Goal: Task Accomplishment & Management: Manage account settings

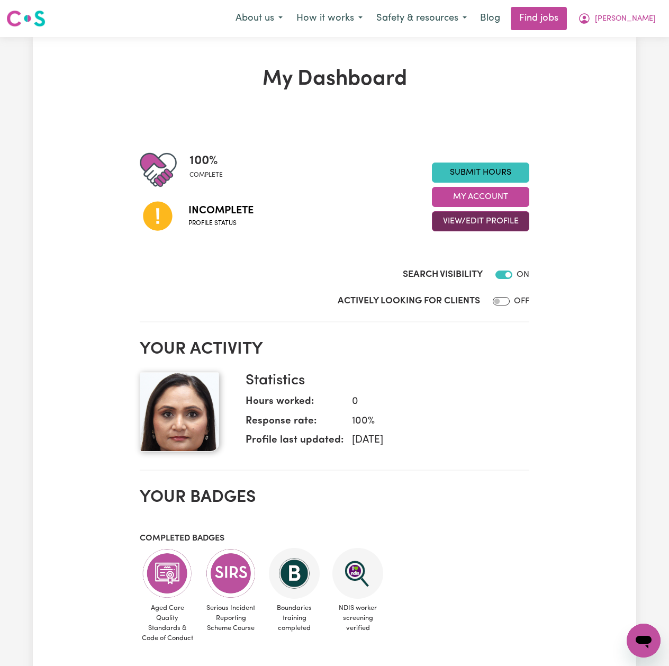
click at [464, 345] on h2 "Your activity" at bounding box center [335, 349] width 390 height 20
click at [458, 223] on button "View/Edit Profile" at bounding box center [480, 221] width 97 height 20
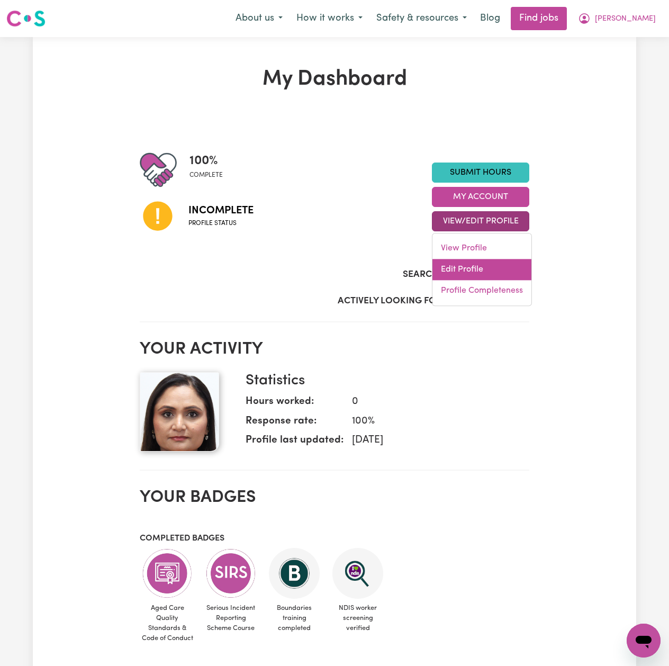
click at [452, 265] on link "Edit Profile" at bounding box center [482, 269] width 99 height 21
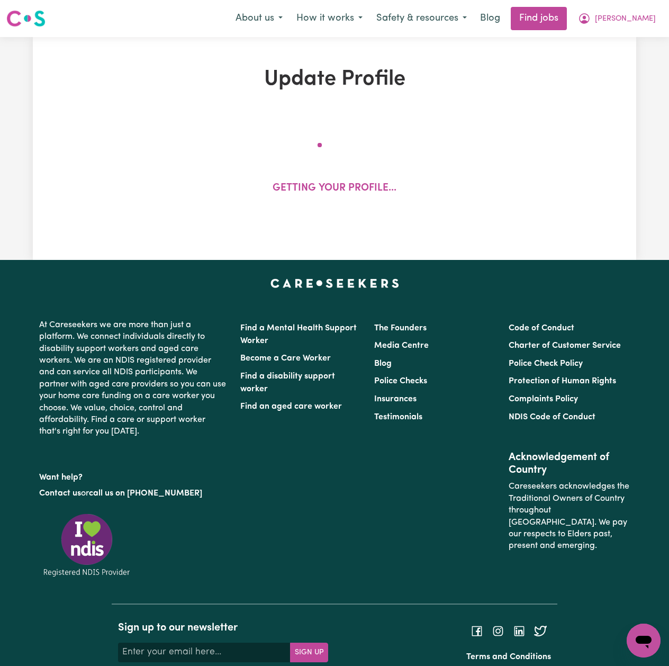
select select "[DEMOGRAPHIC_DATA]"
select select "[DEMOGRAPHIC_DATA] Citizen"
select select "Studying a healthcare related degree or qualification"
select select "40"
select select "50"
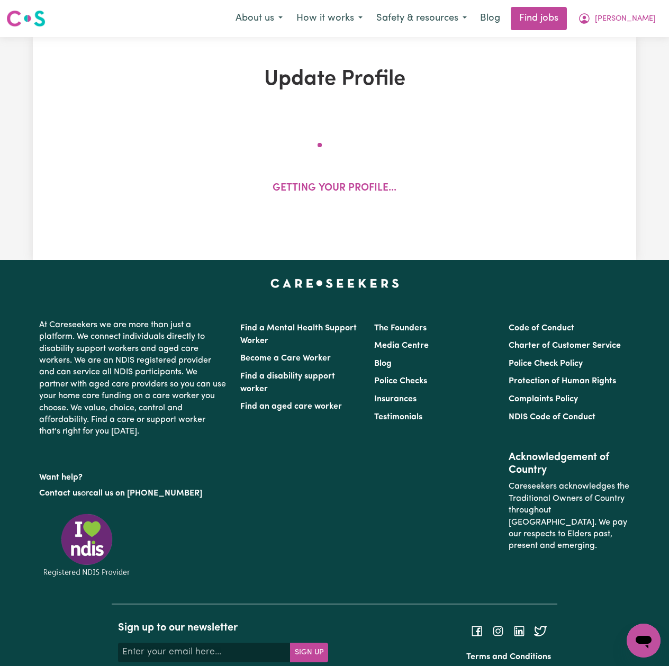
select select "65"
select select "80"
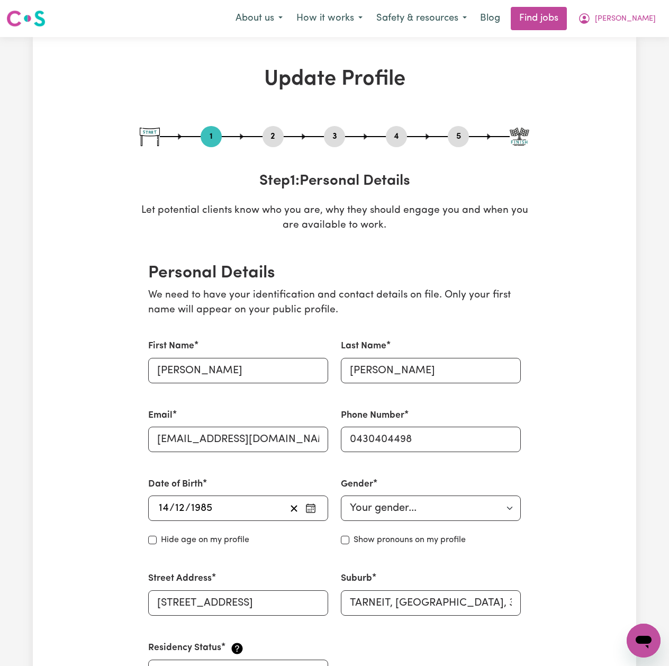
click at [460, 135] on button "5" at bounding box center [458, 137] width 21 height 14
select select "I am providing services privately on my own"
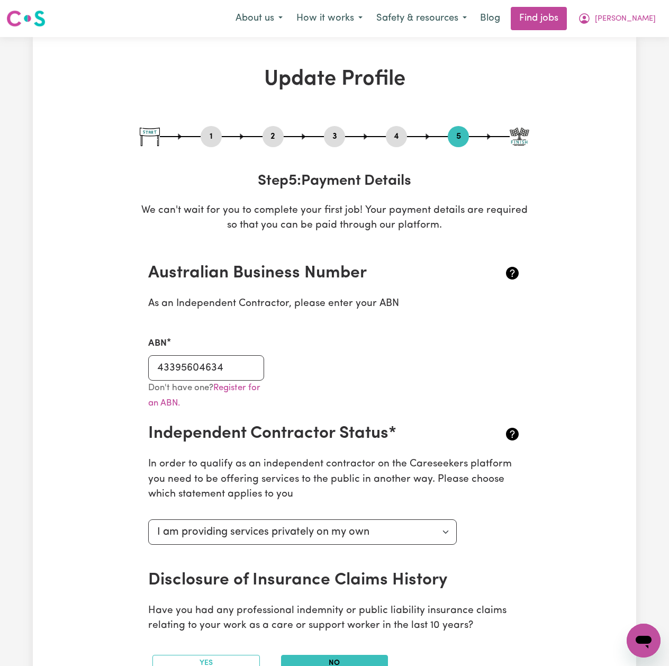
scroll to position [70, 0]
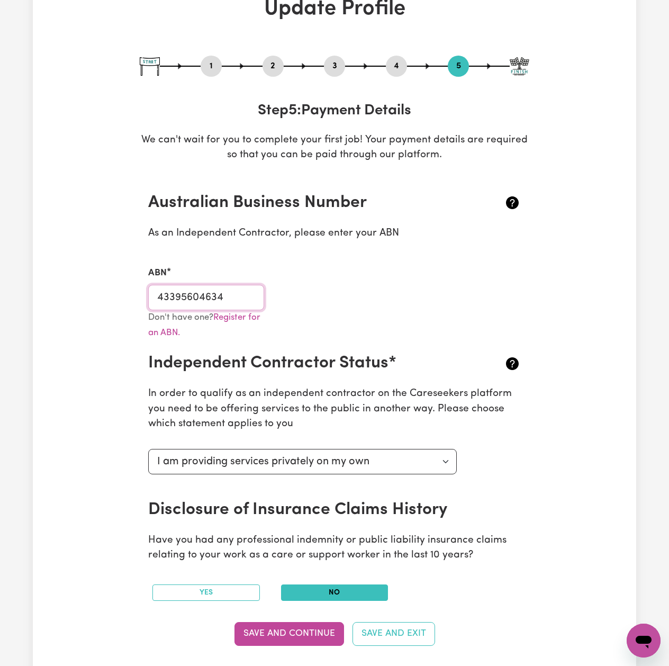
click at [217, 293] on input "43395604634" at bounding box center [206, 297] width 116 height 25
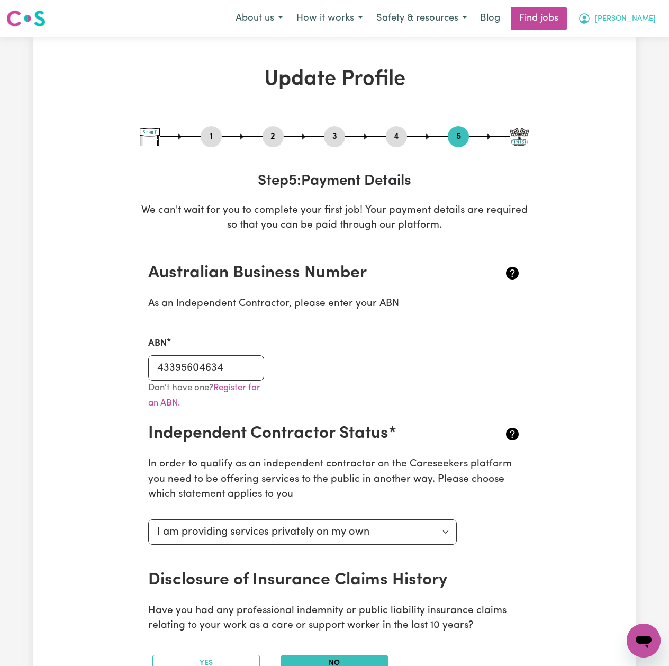
click at [650, 16] on span "[PERSON_NAME]" at bounding box center [625, 19] width 61 height 12
click at [625, 62] on link "My Dashboard" at bounding box center [621, 61] width 84 height 20
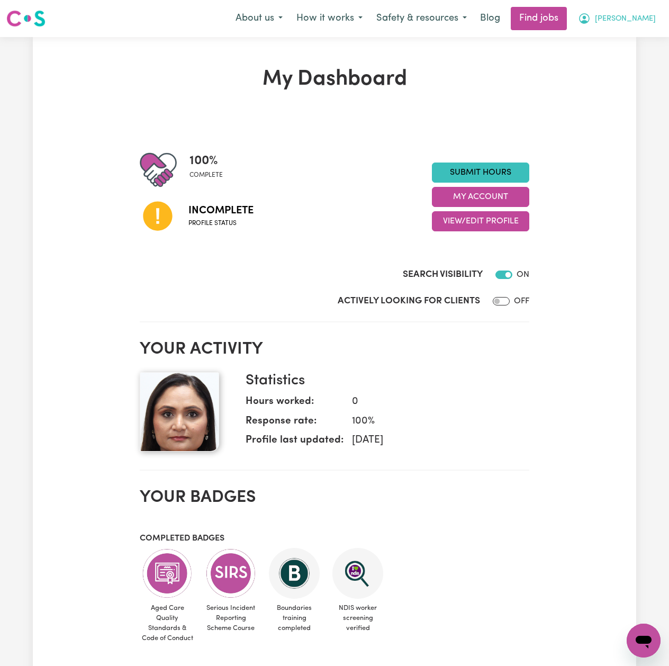
click at [659, 11] on button "[PERSON_NAME]" at bounding box center [617, 18] width 92 height 22
click at [634, 73] on link "Logout" at bounding box center [621, 81] width 84 height 20
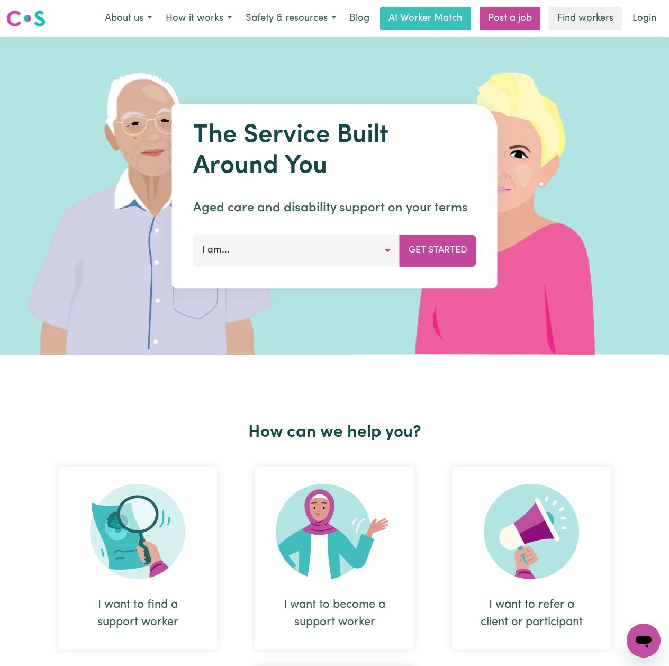
click at [635, 20] on link "Login" at bounding box center [644, 18] width 37 height 23
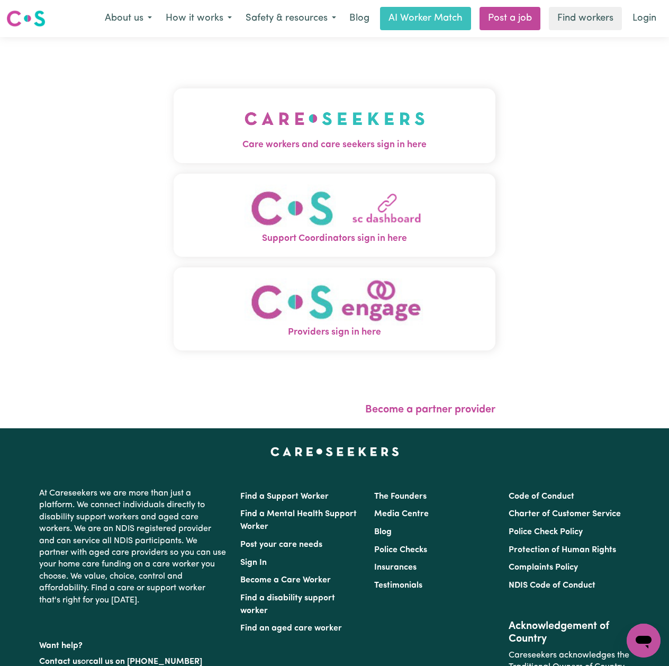
click at [174, 91] on button "Care workers and care seekers sign in here" at bounding box center [335, 125] width 322 height 74
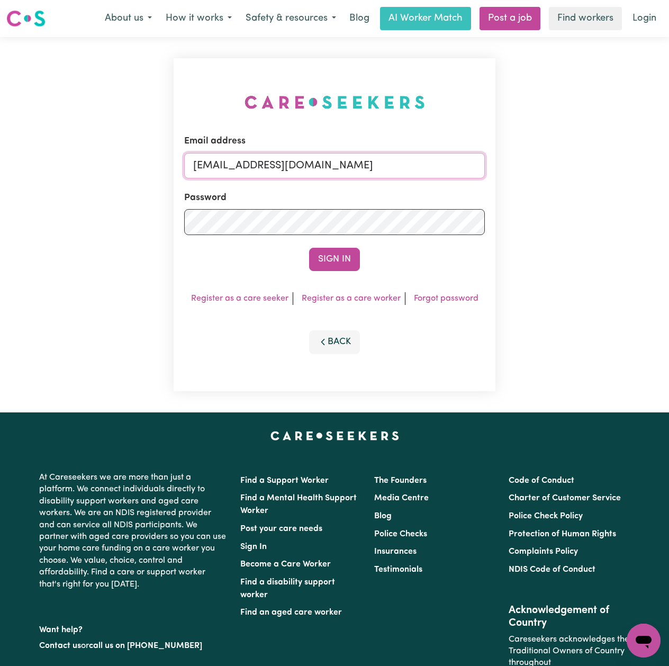
click at [293, 158] on input "[EMAIL_ADDRESS][DOMAIN_NAME]" at bounding box center [334, 165] width 301 height 25
drag, startPoint x: 247, startPoint y: 162, endPoint x: 418, endPoint y: 198, distance: 175.3
click at [491, 162] on div "Email address Superuser~[EMAIL_ADDRESS][DOMAIN_NAME] Password Sign In Register …" at bounding box center [335, 224] width 322 height 333
type input "Superuser~[EMAIL_ADDRESS][DOMAIN_NAME]"
click at [345, 257] on button "Sign In" at bounding box center [334, 259] width 51 height 23
